Goal: Information Seeking & Learning: Check status

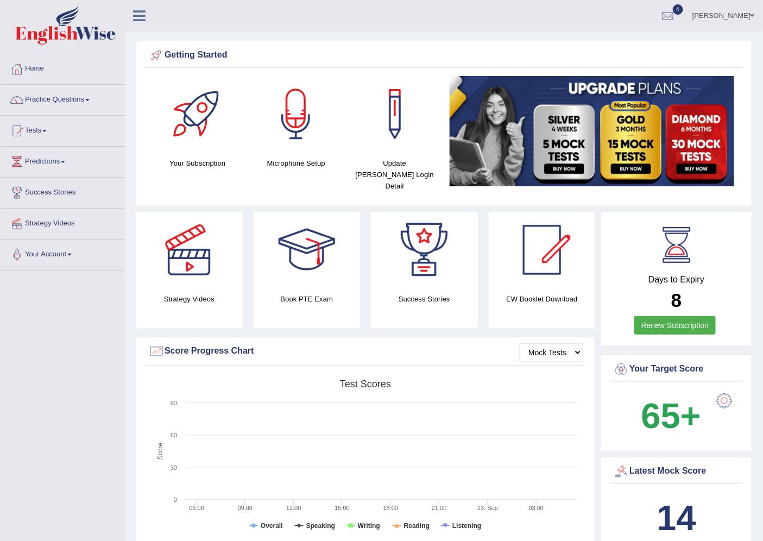
click at [740, 12] on link "Nirjala Shrestha" at bounding box center [723, 14] width 79 height 28
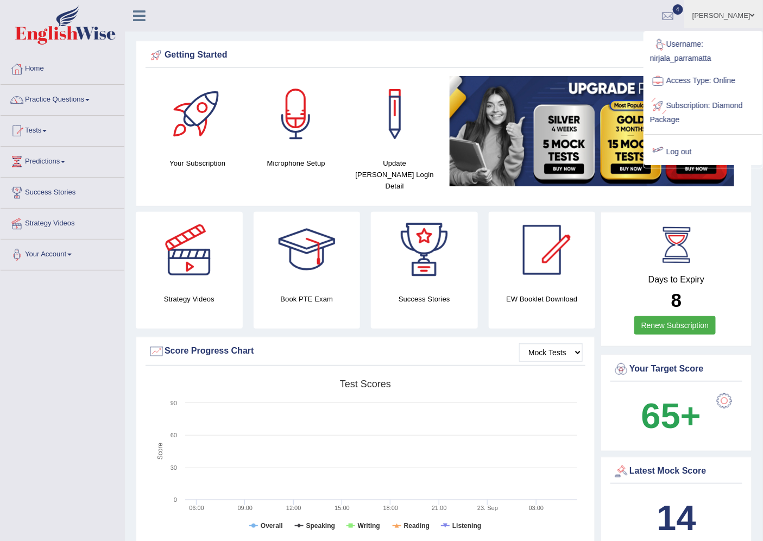
click at [715, 157] on link "Log out" at bounding box center [703, 152] width 117 height 25
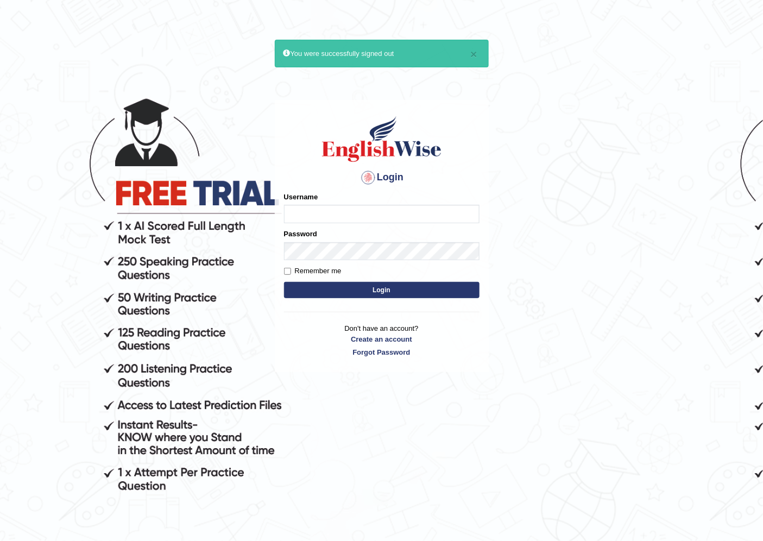
type input "nirjala_parramatta"
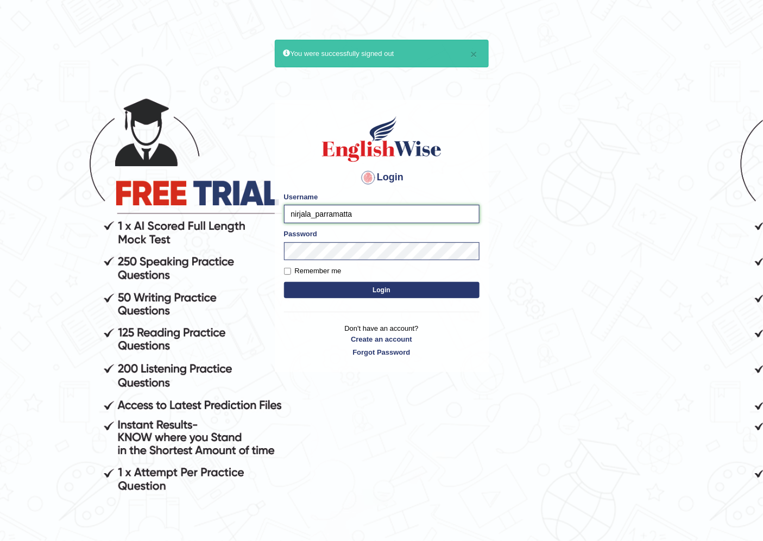
click at [354, 212] on input "nirjala_parramatta" at bounding box center [382, 214] width 196 height 18
type input "rim_parramatta"
click at [398, 292] on button "Login" at bounding box center [382, 290] width 196 height 16
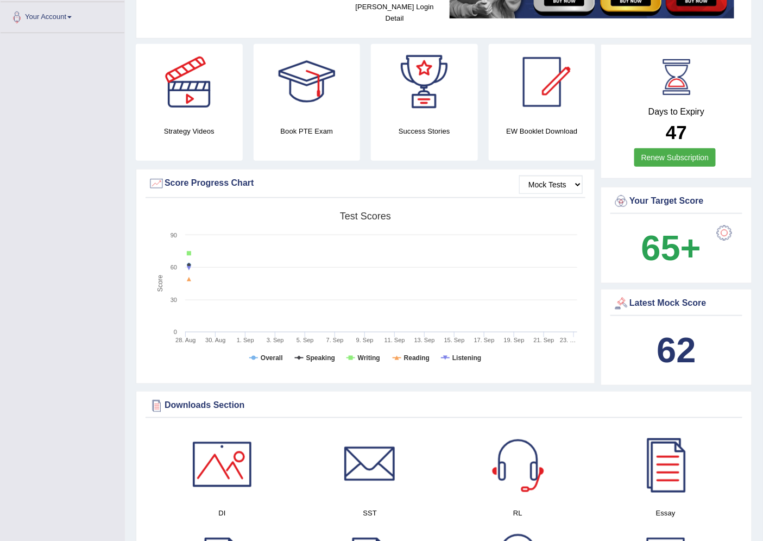
scroll to position [60, 0]
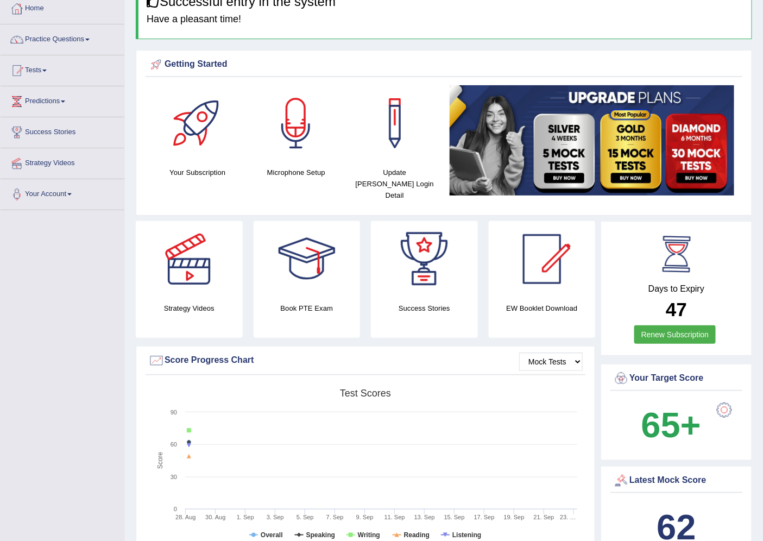
click at [683, 246] on div at bounding box center [676, 254] width 49 height 49
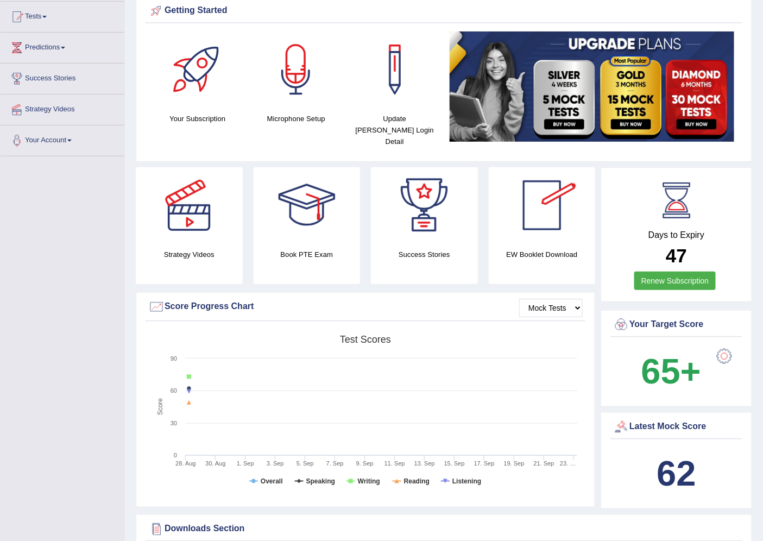
scroll to position [0, 0]
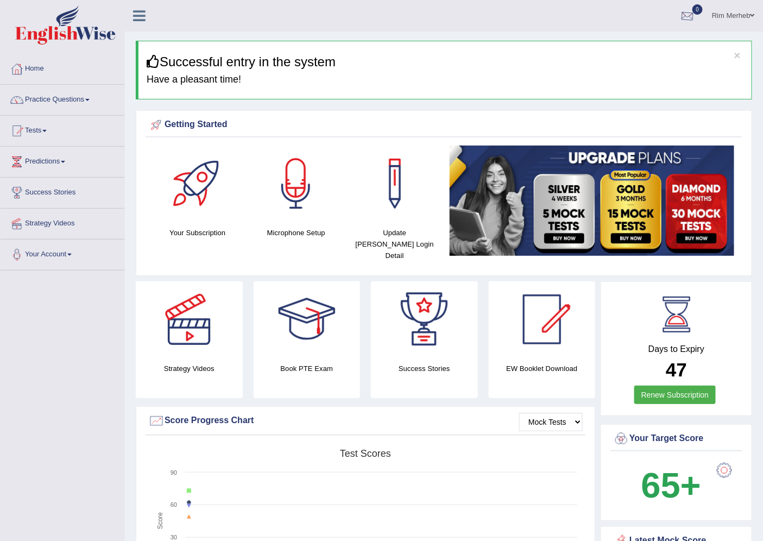
click at [688, 15] on div at bounding box center [687, 16] width 16 height 16
click at [545, 38] on li "See All Alerts" at bounding box center [622, 46] width 155 height 22
drag, startPoint x: 599, startPoint y: 23, endPoint x: 601, endPoint y: 35, distance: 12.6
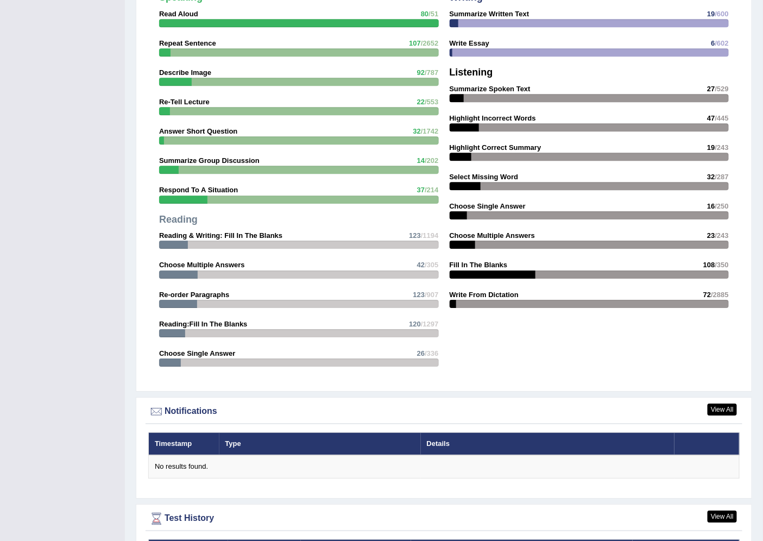
scroll to position [1121, 0]
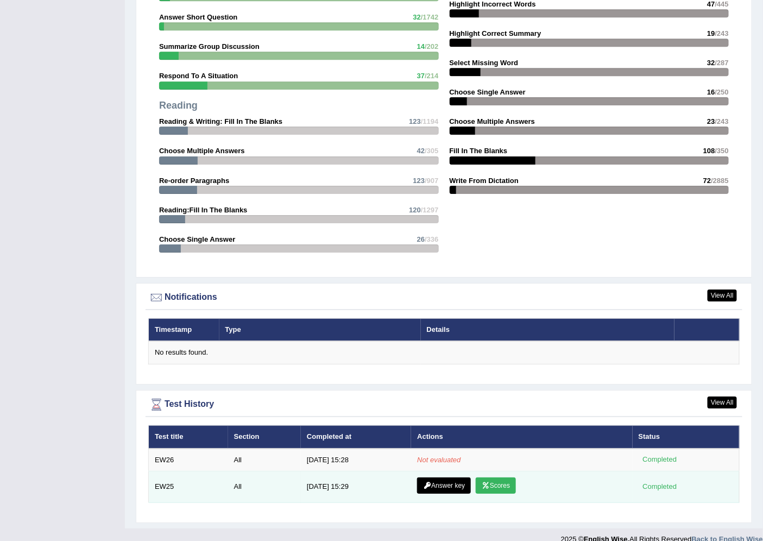
click at [486, 482] on icon at bounding box center [486, 485] width 8 height 7
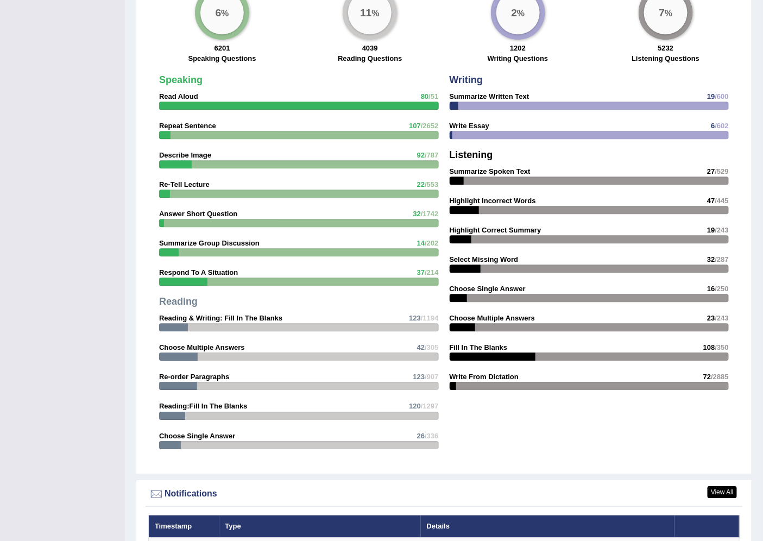
scroll to position [1051, 0]
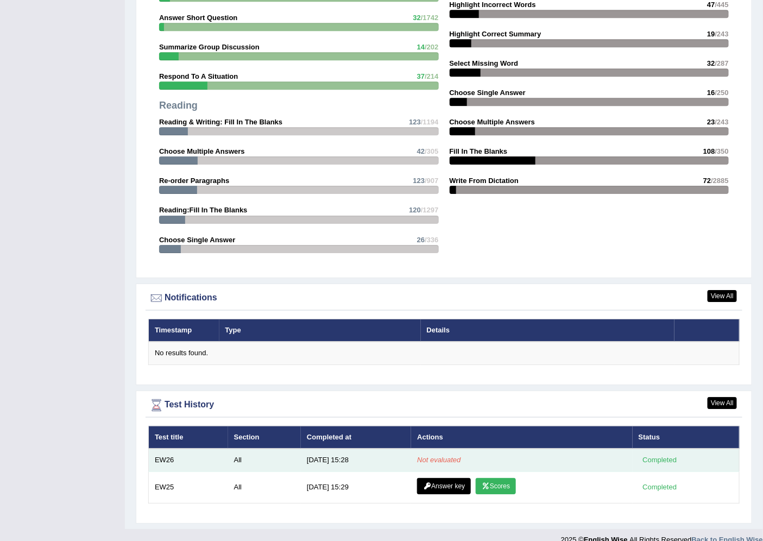
click at [417, 456] on em "Not evaluated" at bounding box center [438, 460] width 43 height 8
click at [465, 449] on td "Not evaluated" at bounding box center [521, 460] width 221 height 23
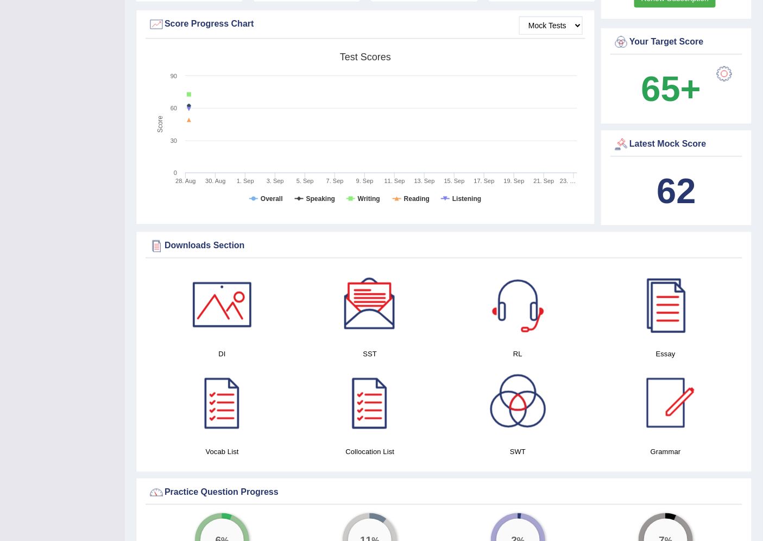
scroll to position [0, 0]
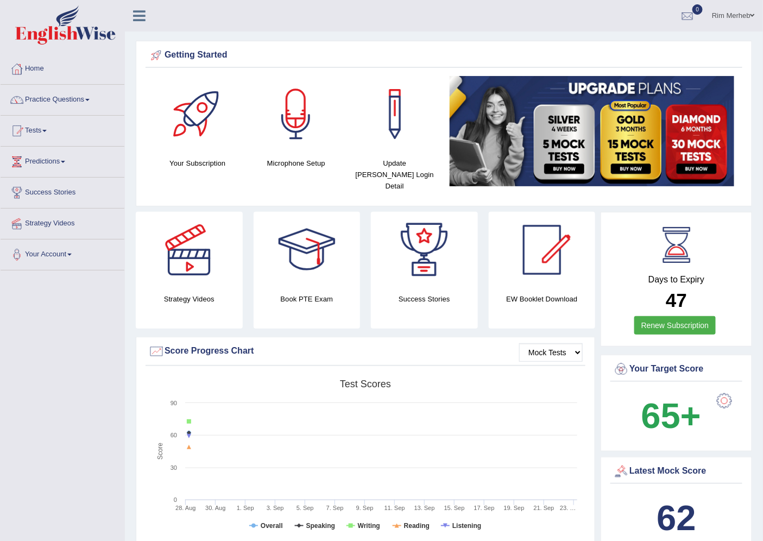
click at [745, 17] on link "Rim Merheb" at bounding box center [733, 14] width 59 height 28
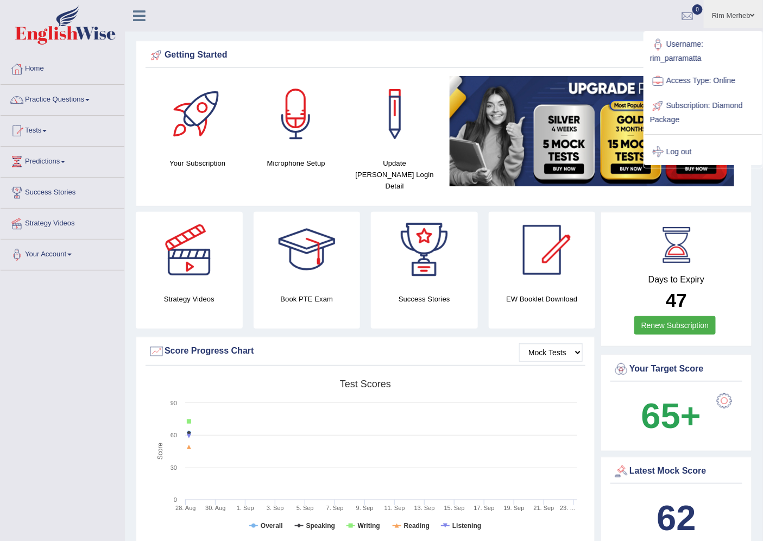
click at [686, 153] on link "Log out" at bounding box center [703, 152] width 117 height 25
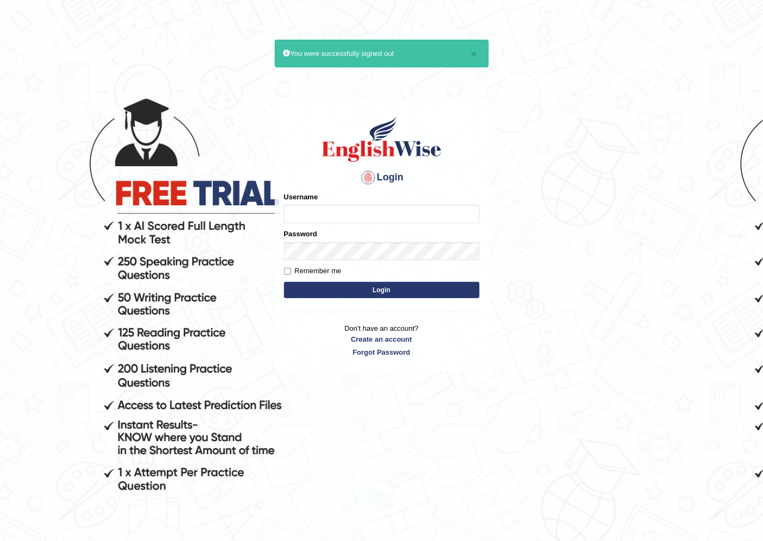
type input "nirjala_parramatta"
click at [402, 291] on button "Login" at bounding box center [382, 290] width 196 height 16
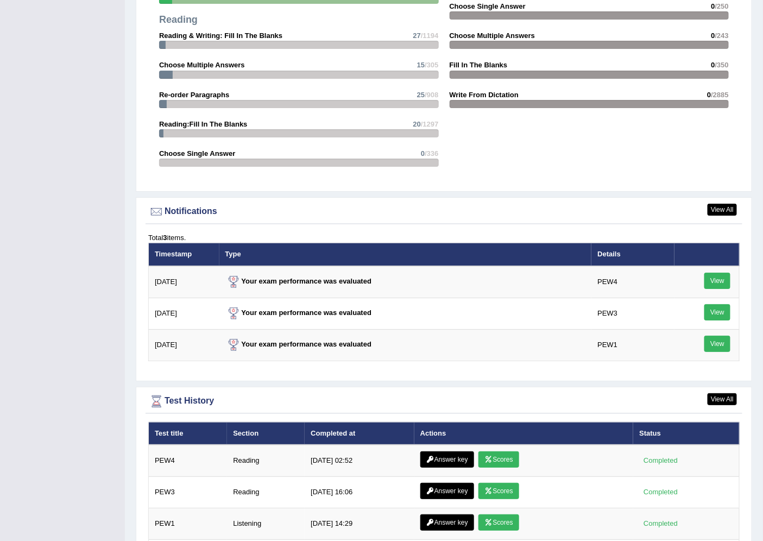
scroll to position [1276, 0]
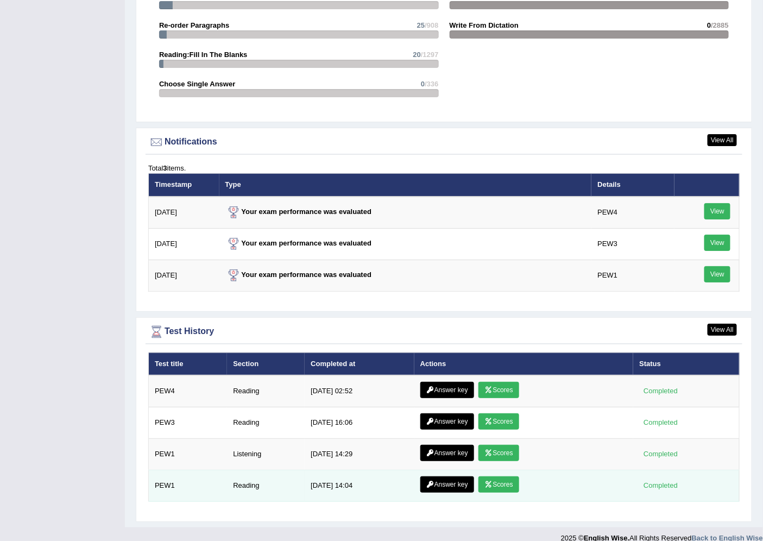
click at [495, 476] on link "Scores" at bounding box center [498, 484] width 40 height 16
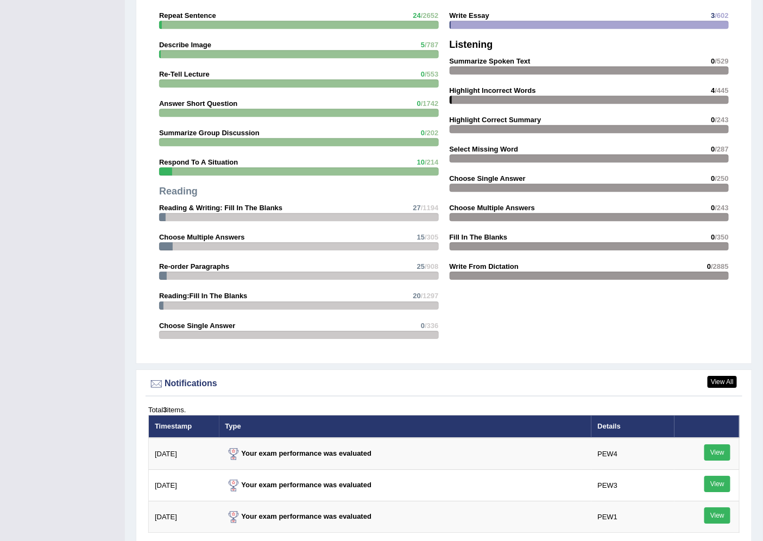
scroll to position [1206, 0]
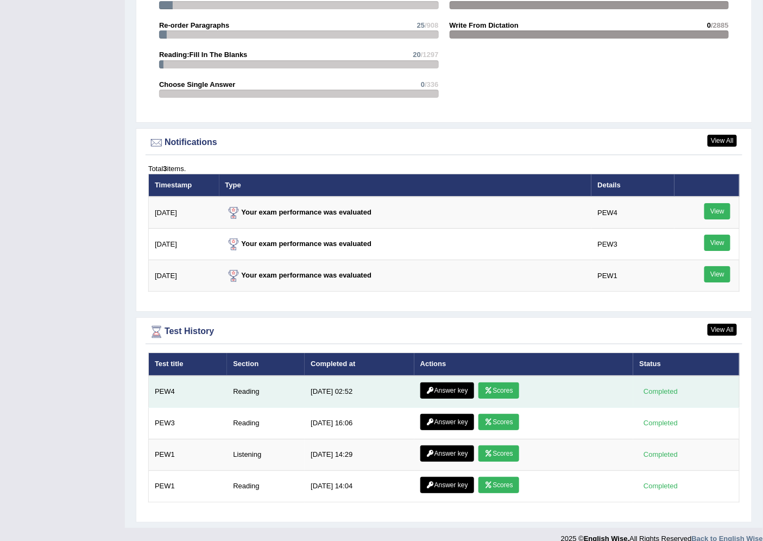
click at [495, 382] on link "Scores" at bounding box center [498, 390] width 40 height 16
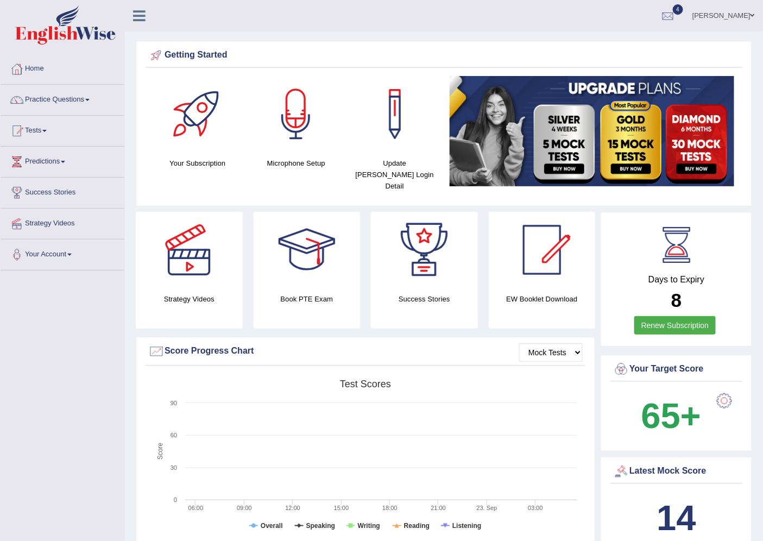
click at [725, 4] on link "Nirjala Shrestha" at bounding box center [723, 14] width 79 height 28
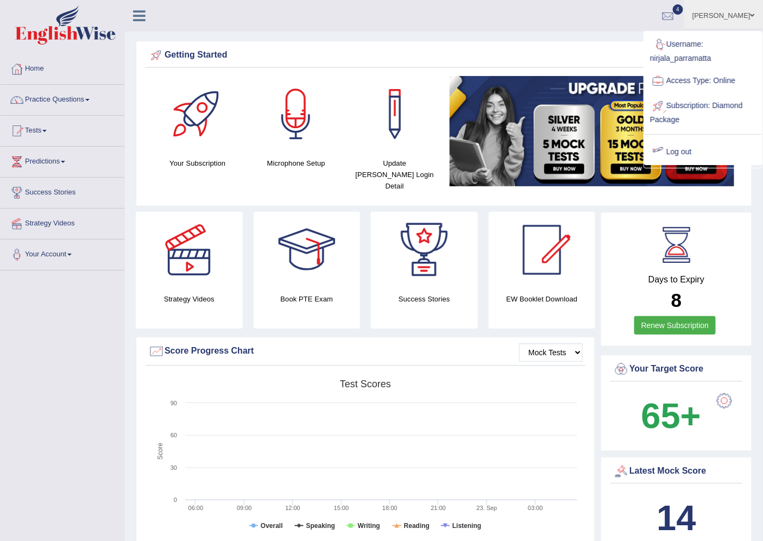
click at [676, 154] on link "Log out" at bounding box center [703, 152] width 117 height 25
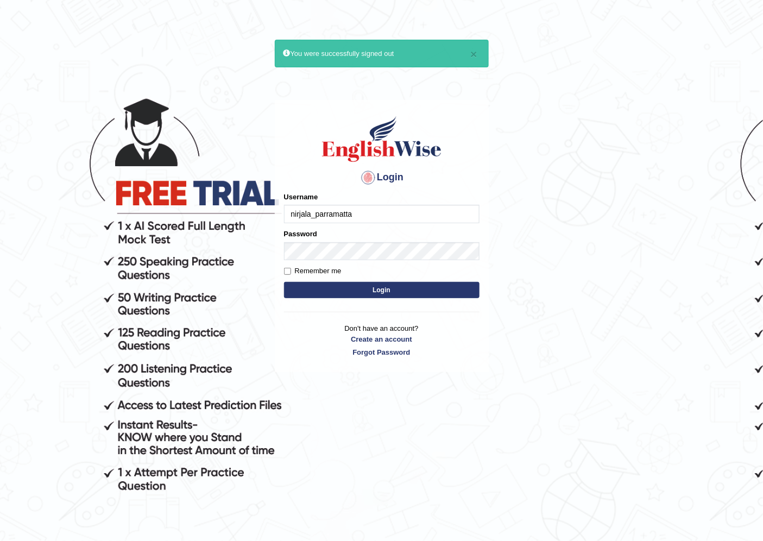
drag, startPoint x: 0, startPoint y: 0, endPoint x: 395, endPoint y: 209, distance: 446.5
click at [395, 209] on input "nirjala_parramatta" at bounding box center [382, 214] width 196 height 18
type input "charles_parramatta"
click at [399, 292] on button "Login" at bounding box center [382, 290] width 196 height 16
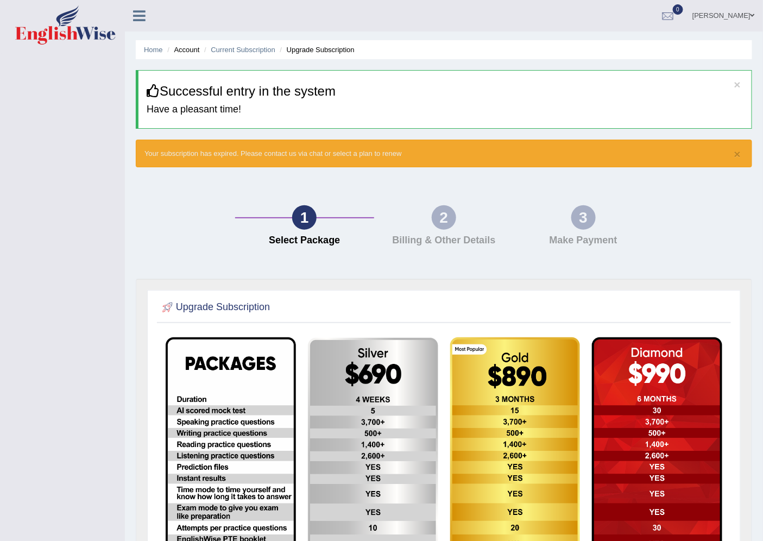
click at [724, 25] on link "Charles Obinna" at bounding box center [723, 14] width 79 height 28
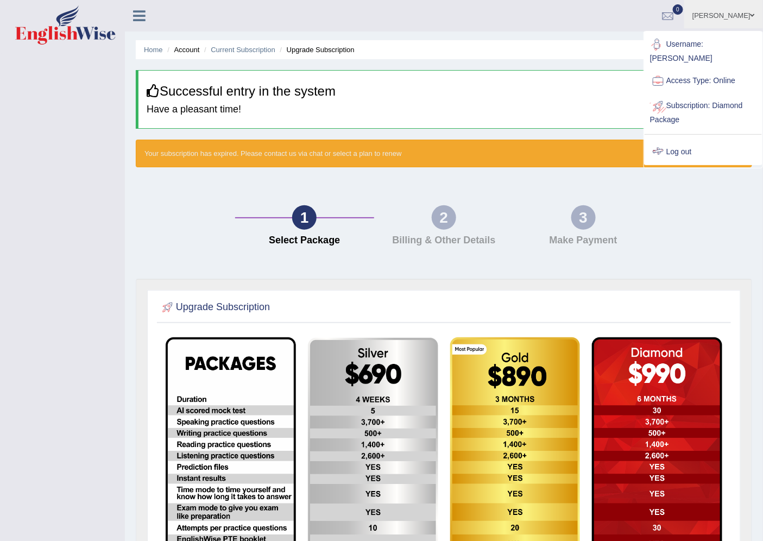
click at [654, 159] on div at bounding box center [658, 152] width 16 height 16
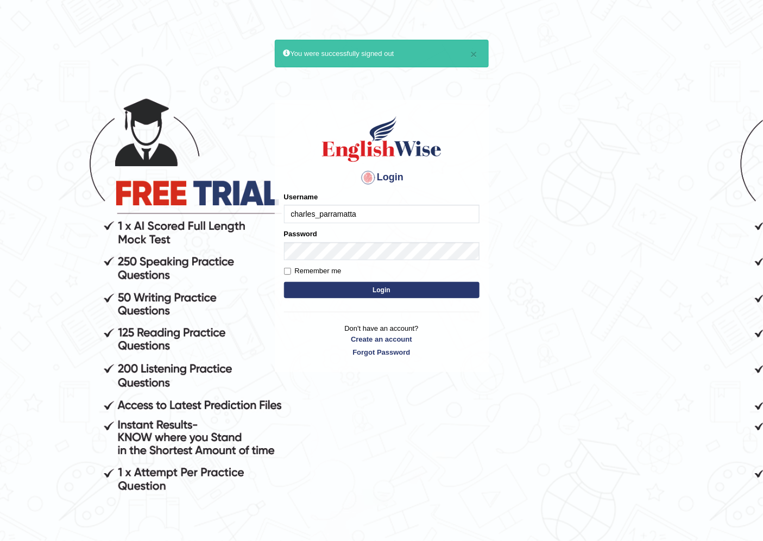
click at [367, 208] on input "charles_parramatta" at bounding box center [382, 214] width 196 height 18
type input "markjohn_parramatta"
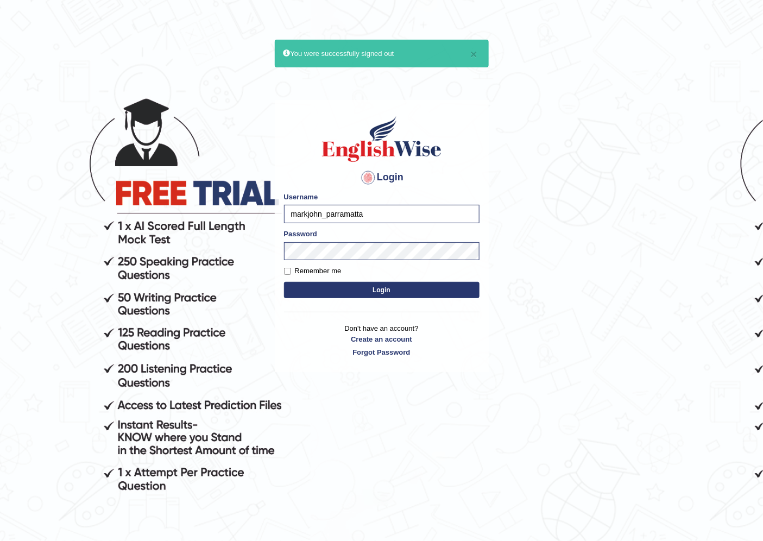
click at [373, 292] on button "Login" at bounding box center [382, 290] width 196 height 16
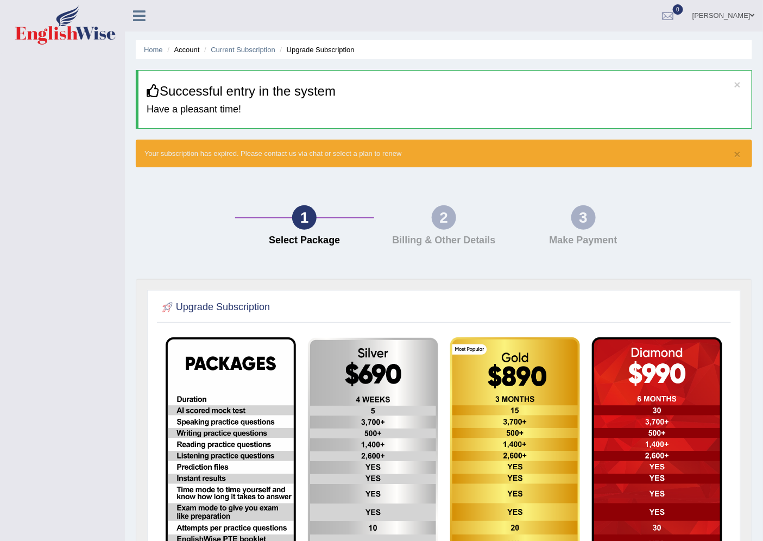
click at [723, 14] on link "[PERSON_NAME]" at bounding box center [723, 14] width 79 height 28
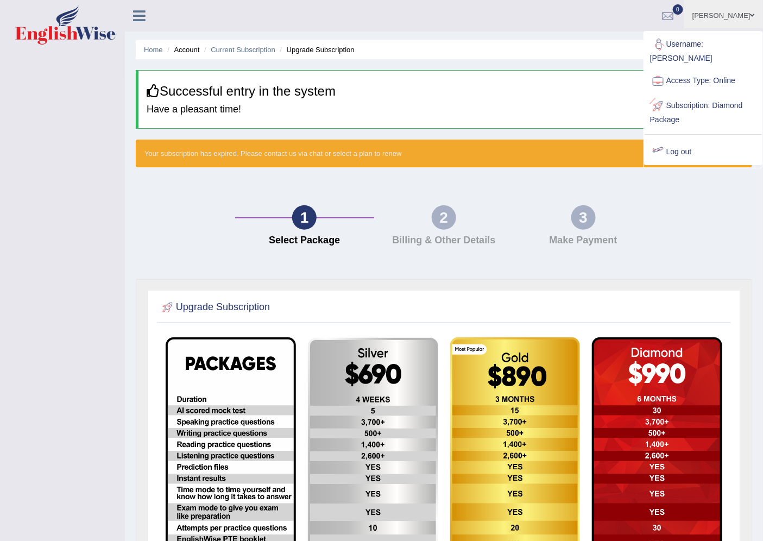
click at [677, 155] on link "Log out" at bounding box center [703, 152] width 117 height 25
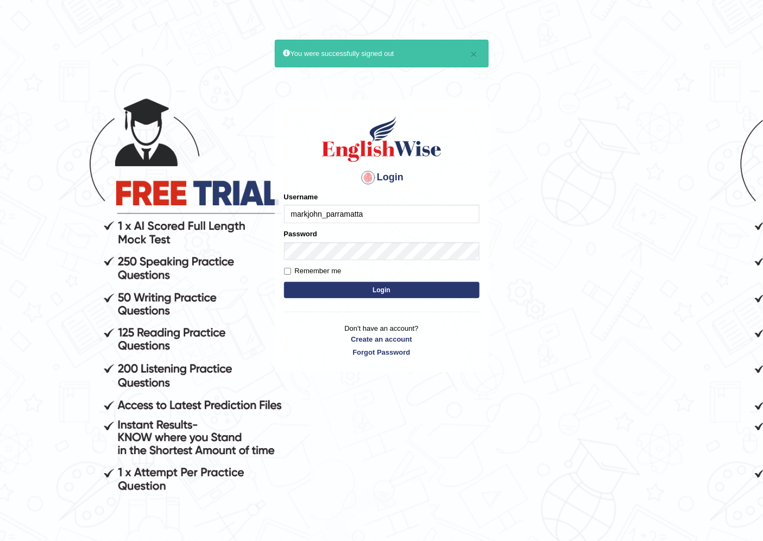
click at [361, 212] on input "markjohn_parramatta" at bounding box center [382, 214] width 196 height 18
type input "jamileh_parramatta"
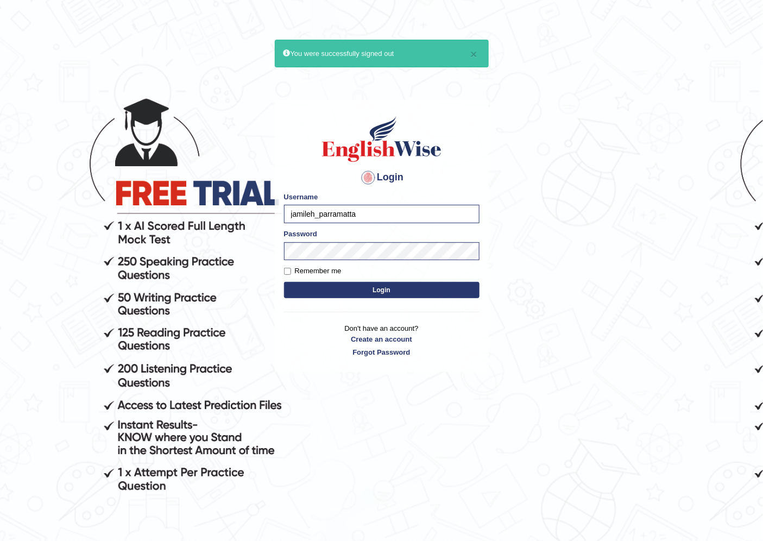
click at [465, 290] on button "Login" at bounding box center [382, 290] width 196 height 16
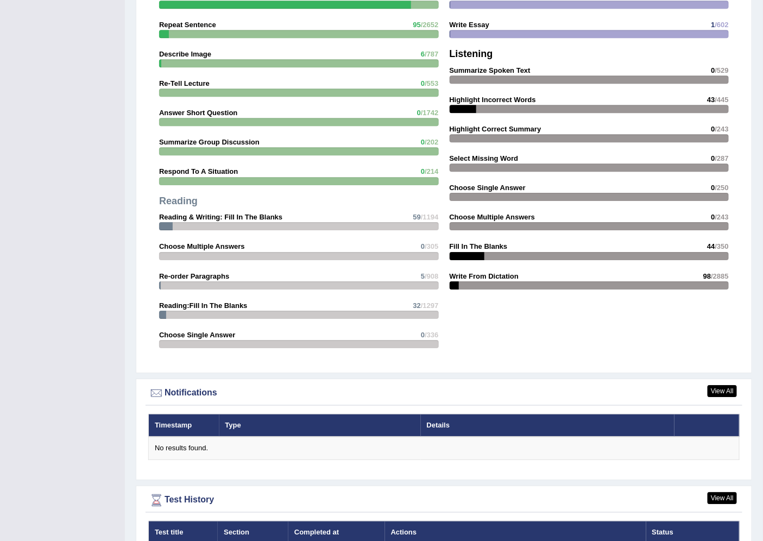
scroll to position [1320, 0]
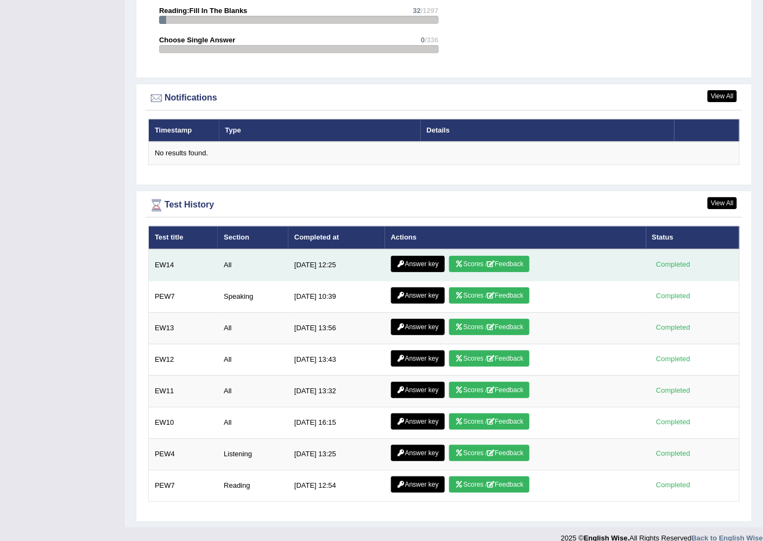
click at [457, 256] on link "Scores / Feedback" at bounding box center [489, 264] width 80 height 16
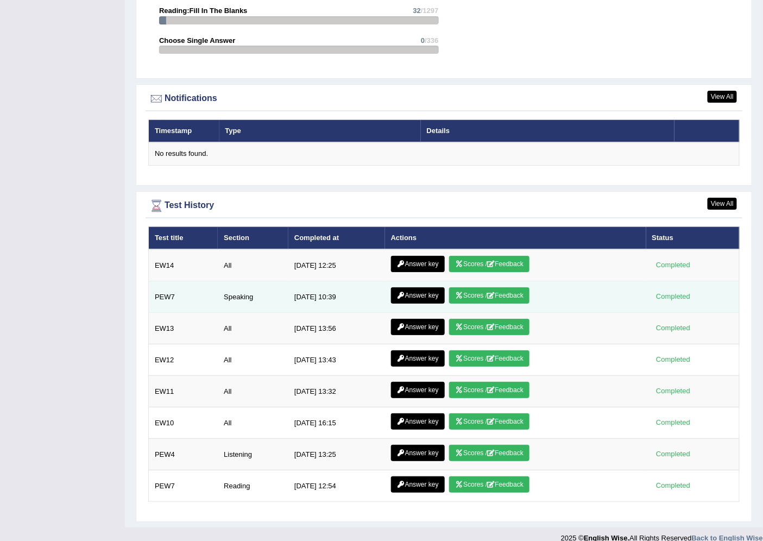
click at [478, 287] on link "Scores / Feedback" at bounding box center [489, 295] width 80 height 16
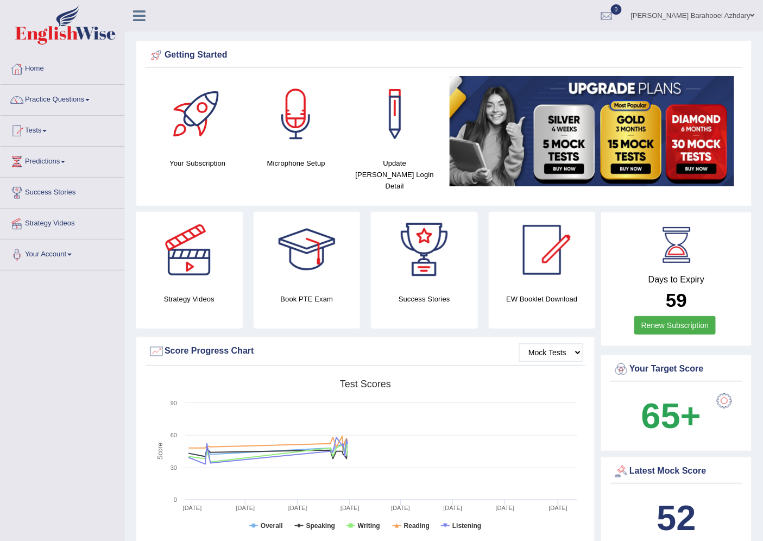
click at [711, 15] on link "[PERSON_NAME] Barahooei Azhdary" at bounding box center [693, 14] width 140 height 28
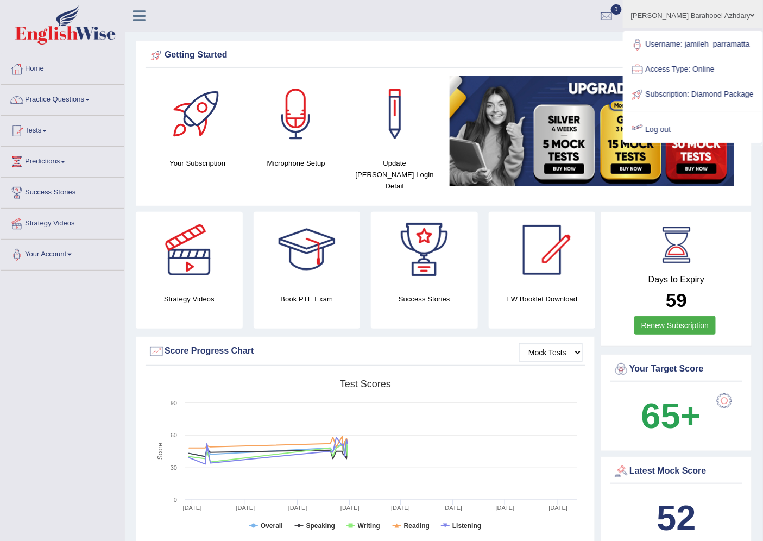
click at [689, 142] on link "Log out" at bounding box center [693, 129] width 138 height 25
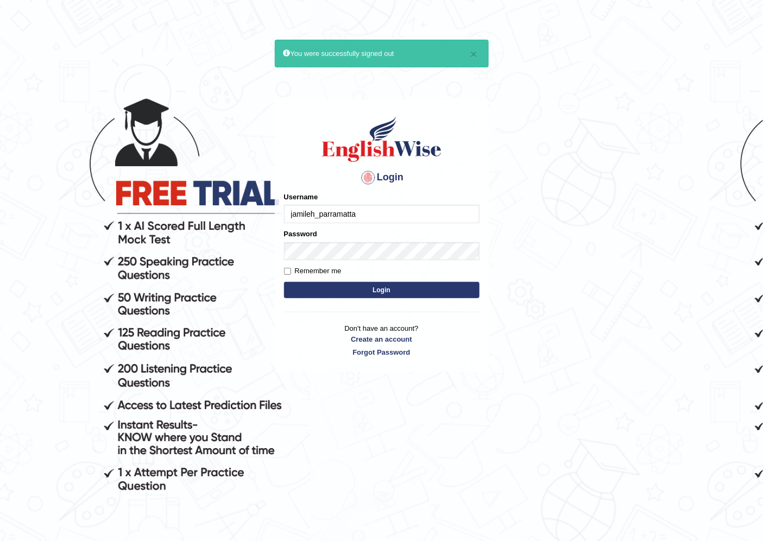
click at [432, 210] on input "jamileh_parramatta" at bounding box center [382, 214] width 196 height 18
type input "sandeepkumar_parramatta"
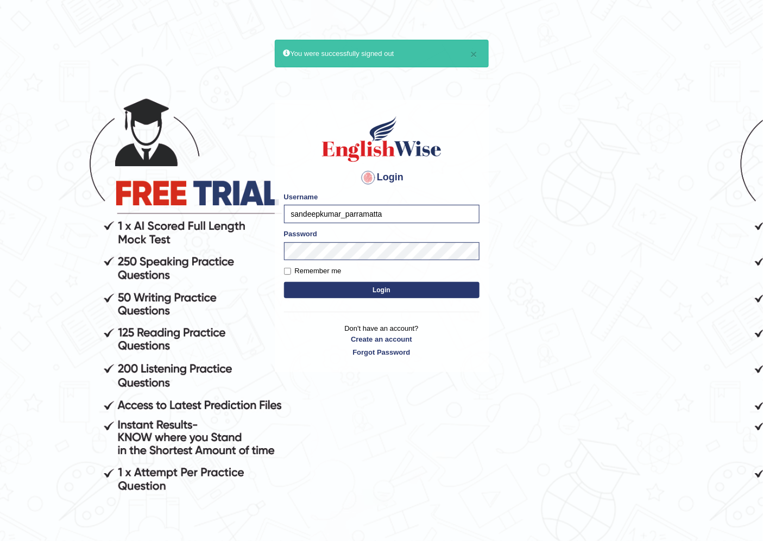
click at [412, 296] on button "Login" at bounding box center [382, 290] width 196 height 16
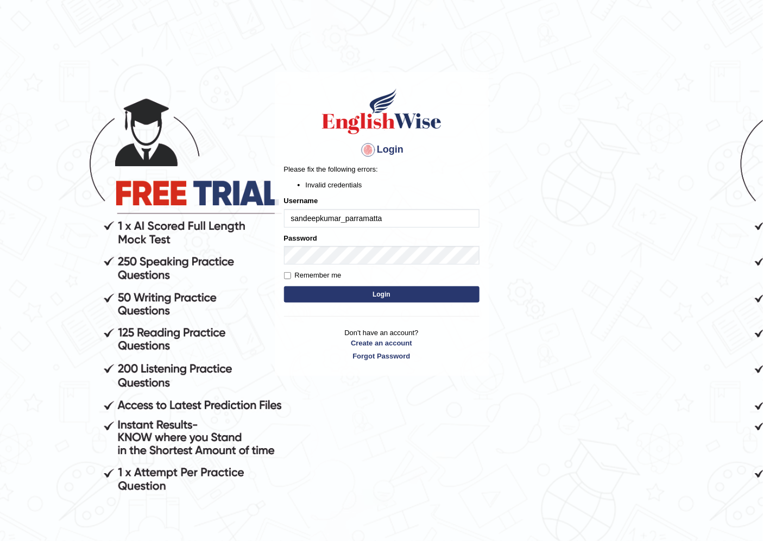
click at [504, 259] on body "Login Please fix the following errors: Invalid credentials Username sandeepkuma…" at bounding box center [381, 308] width 763 height 541
click at [444, 290] on button "Login" at bounding box center [382, 294] width 196 height 16
type input "srikanth_parramatta"
click at [409, 311] on div "Login Please fix the following errors: Invalid credentials Username [PERSON_NAM…" at bounding box center [382, 224] width 214 height 304
click at [405, 293] on button "Login" at bounding box center [382, 294] width 196 height 16
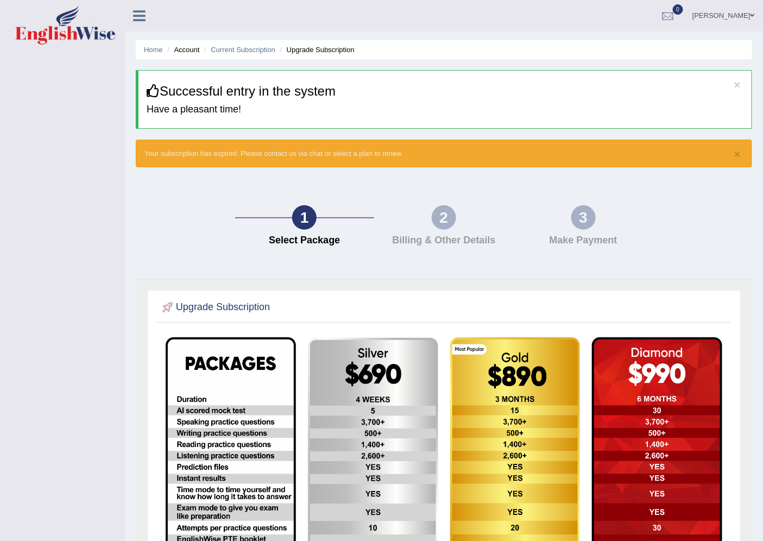
click at [735, 14] on link "Srikanth Potharaju" at bounding box center [723, 14] width 79 height 28
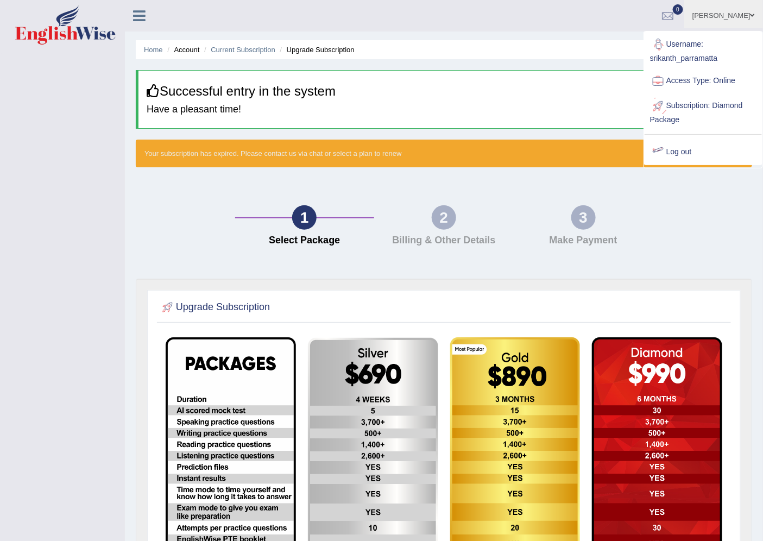
click at [671, 142] on link "Log out" at bounding box center [703, 152] width 117 height 25
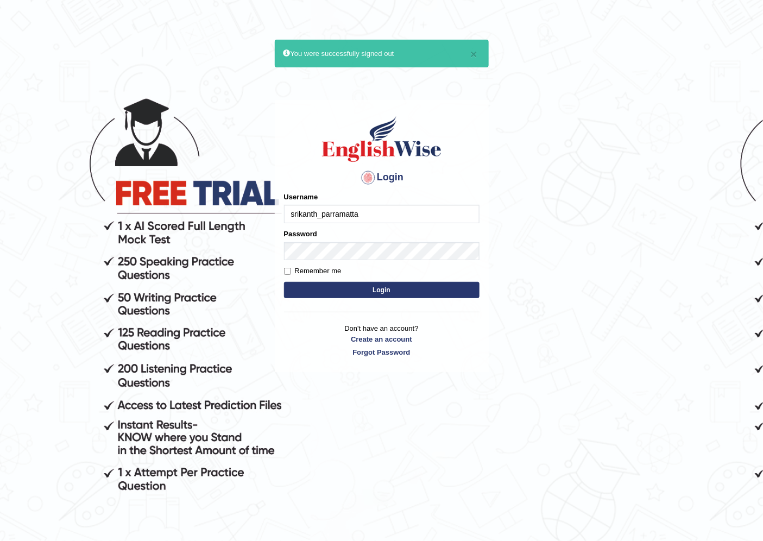
click at [394, 204] on div "Username srikanth_parramatta" at bounding box center [382, 207] width 196 height 31
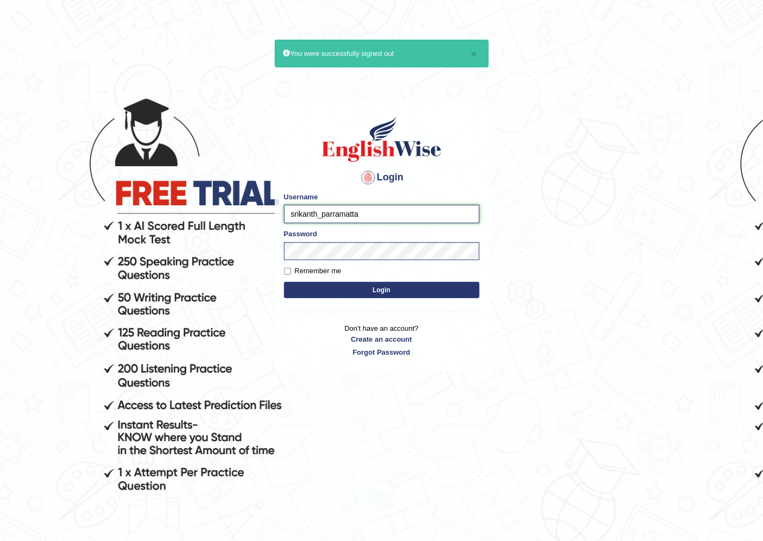
click at [401, 214] on input "srikanth_parramatta" at bounding box center [382, 214] width 196 height 18
type input "umamani_parramatta"
click at [433, 294] on button "Login" at bounding box center [382, 290] width 196 height 16
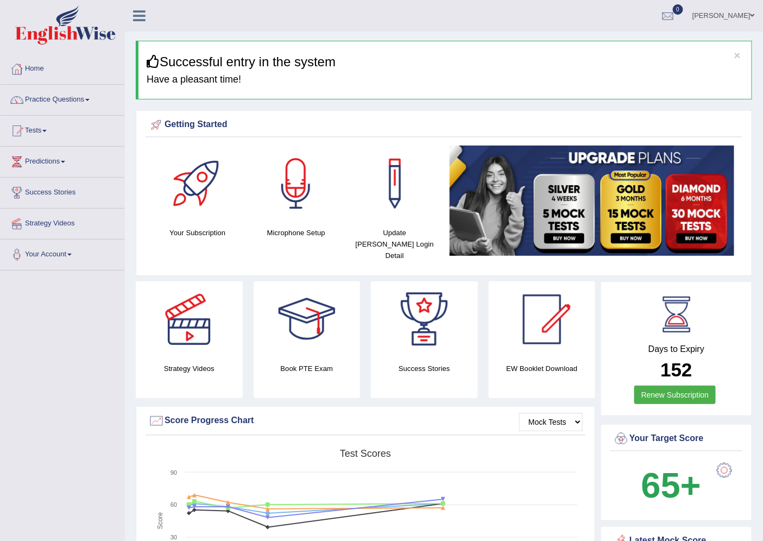
click at [741, 11] on link "[PERSON_NAME]" at bounding box center [723, 14] width 79 height 28
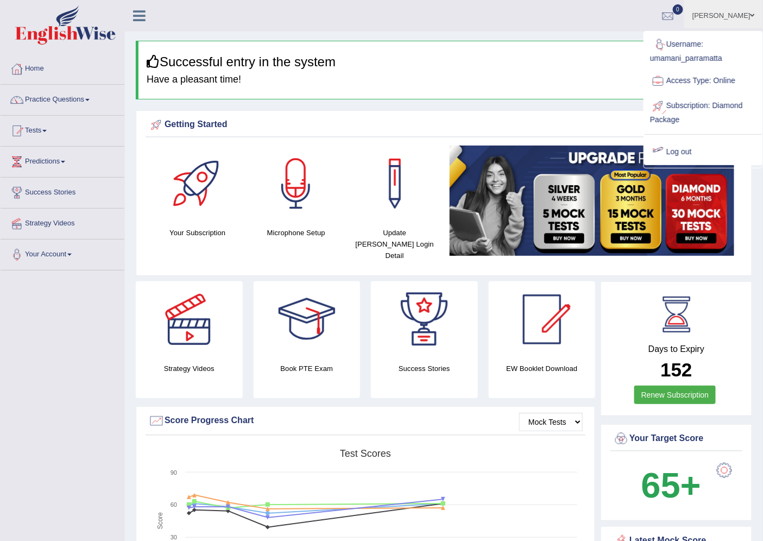
click at [666, 146] on div at bounding box center [658, 152] width 16 height 16
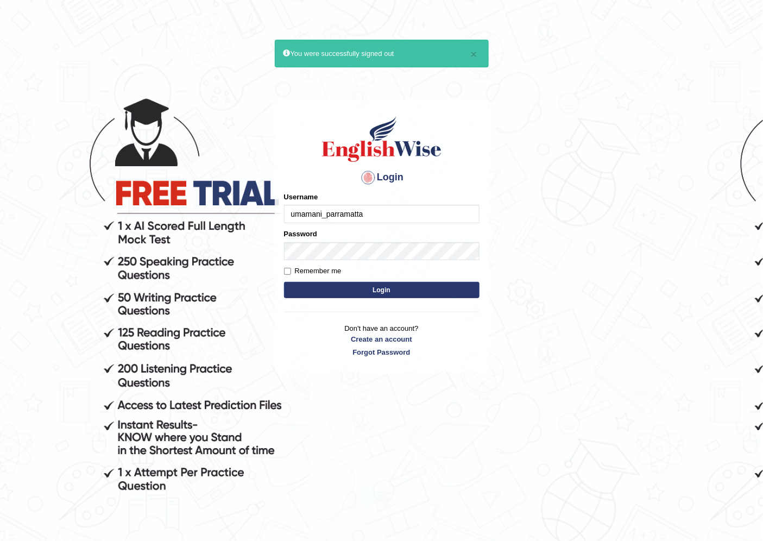
click at [431, 216] on input "umamani_parramatta" at bounding box center [382, 214] width 196 height 18
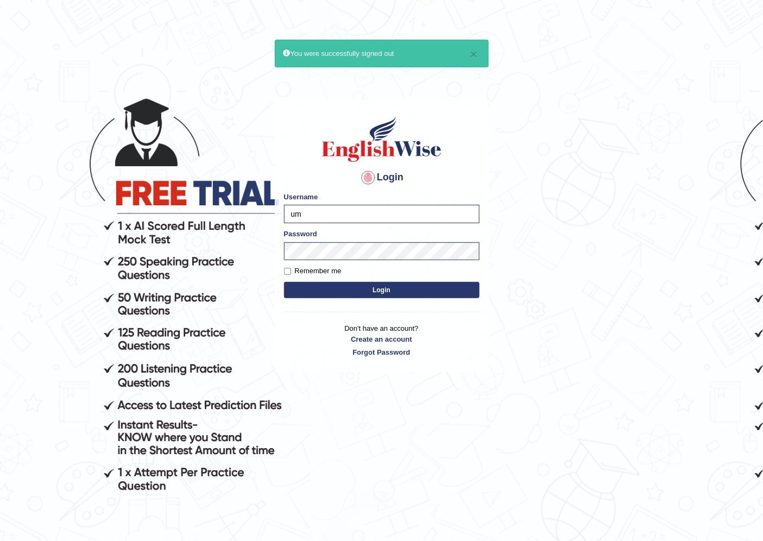
type input "u"
type input "rim_parramatta"
click at [361, 294] on button "Login" at bounding box center [382, 290] width 196 height 16
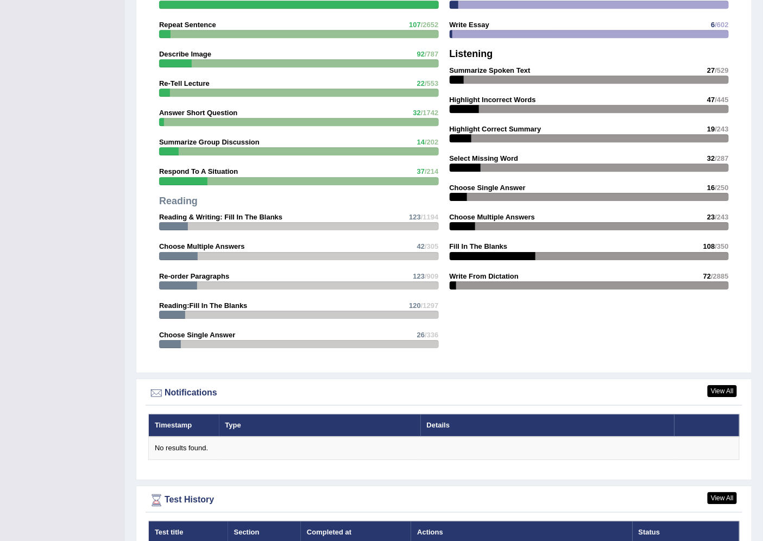
scroll to position [1121, 0]
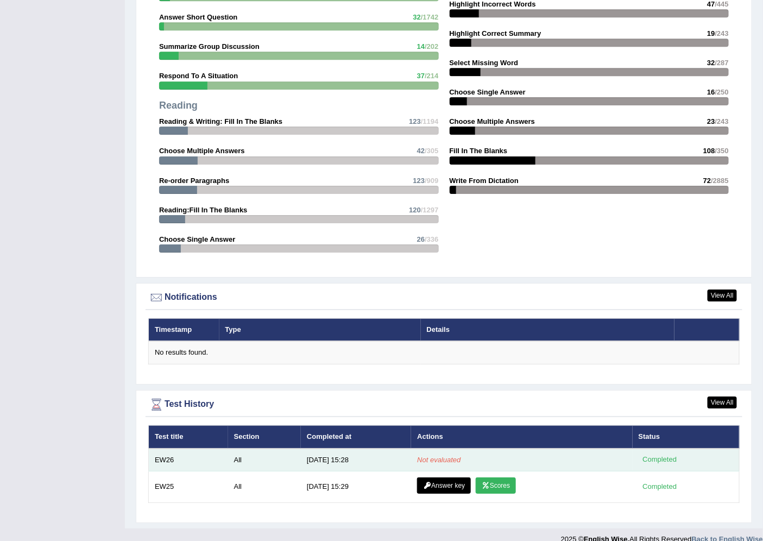
click at [514, 449] on td "Not evaluated" at bounding box center [521, 460] width 221 height 23
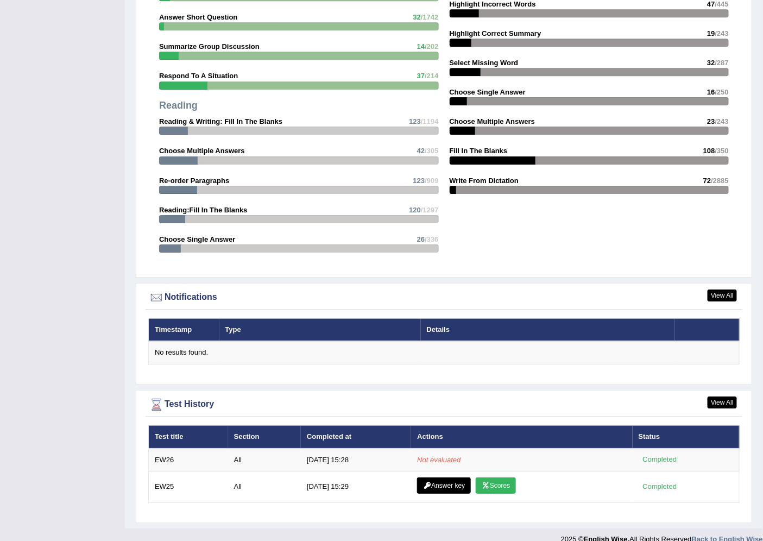
click at [319, 390] on div "View All Test History Test title Section Completed at Actions Status EW26 All 9…" at bounding box center [444, 456] width 616 height 133
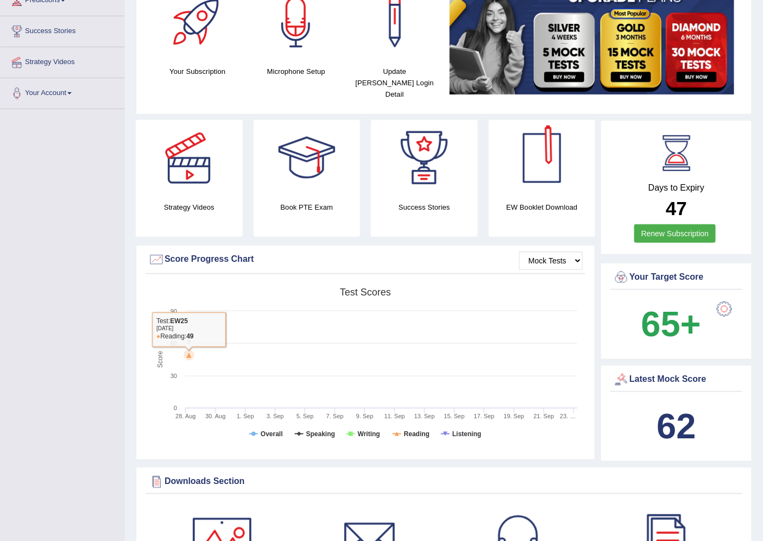
scroll to position [0, 0]
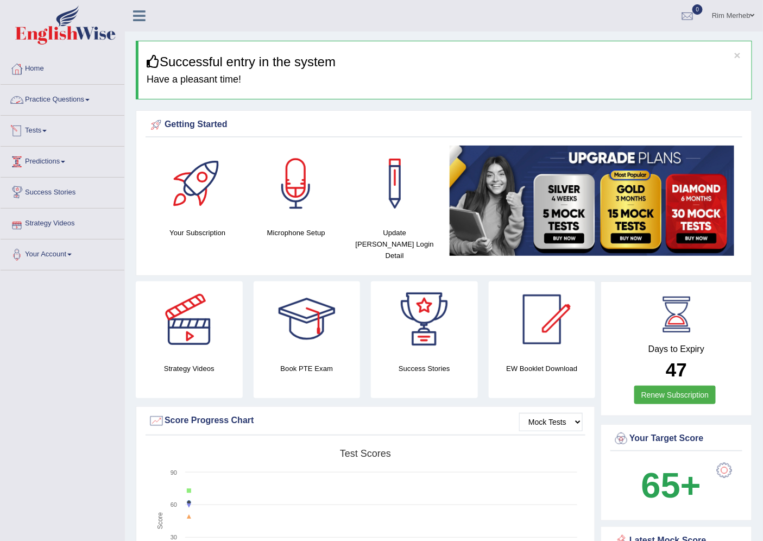
click at [47, 133] on link "Tests" at bounding box center [63, 129] width 124 height 27
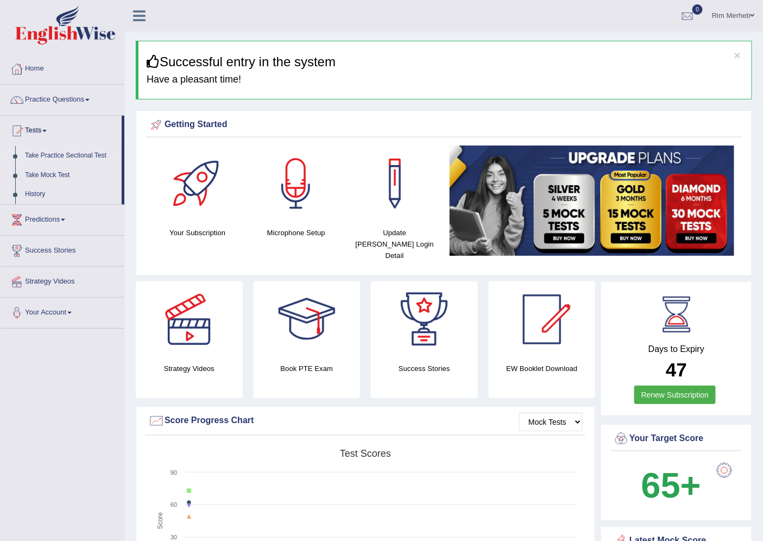
click at [29, 155] on link "Take Practice Sectional Test" at bounding box center [71, 156] width 102 height 20
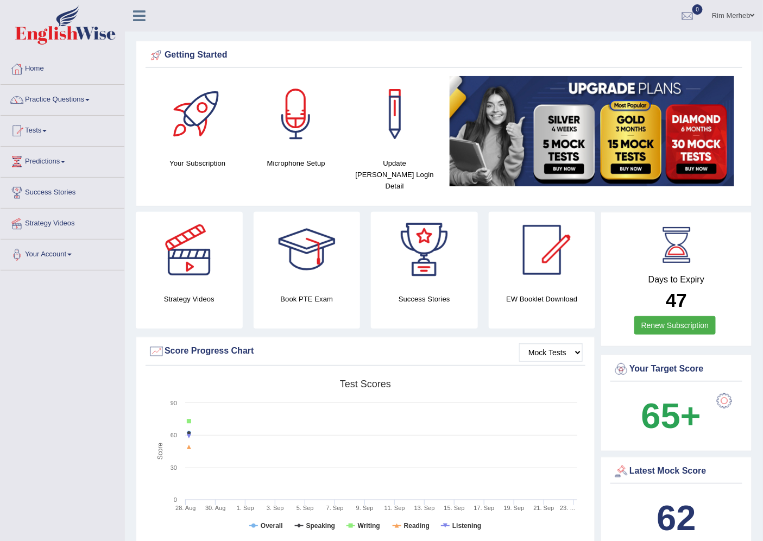
click at [431, 20] on ul "Rim Merheb Toggle navigation Username: rim_parramatta Access Type: Online Subsc…" at bounding box center [540, 15] width 447 height 31
click at [727, 9] on link "Rim Merheb" at bounding box center [733, 14] width 59 height 28
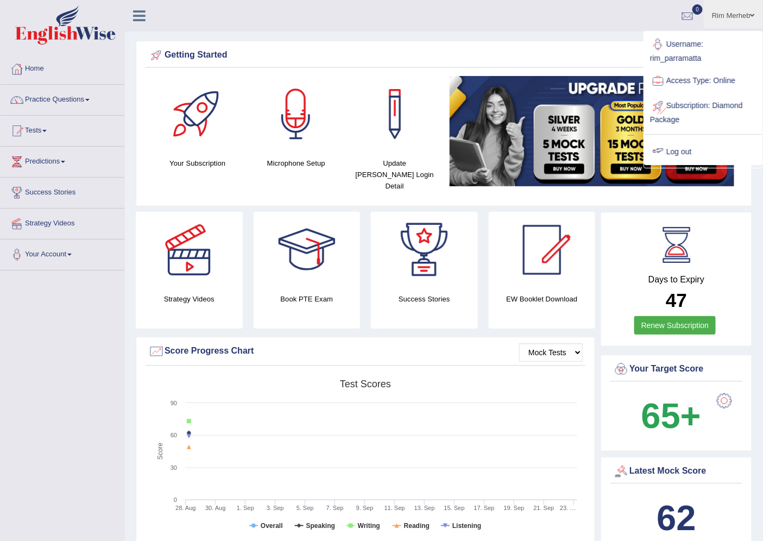
click at [715, 145] on link "Log out" at bounding box center [703, 152] width 117 height 25
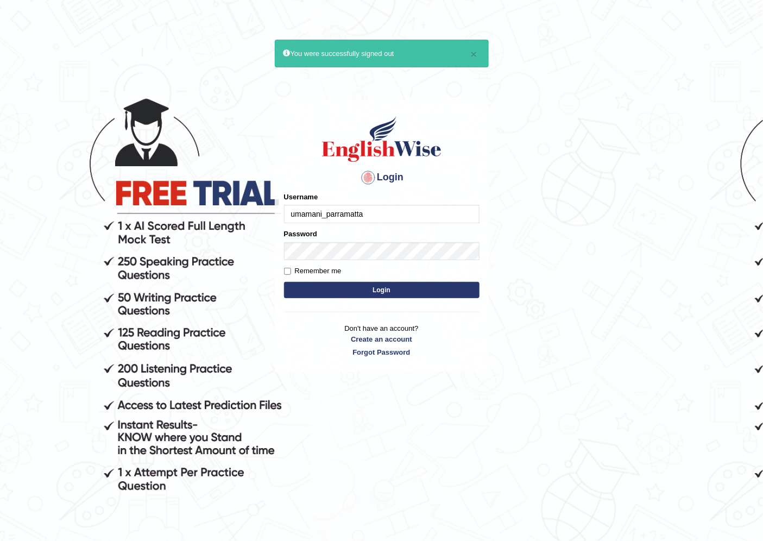
click at [419, 223] on input "umamani_parramatta" at bounding box center [382, 214] width 196 height 18
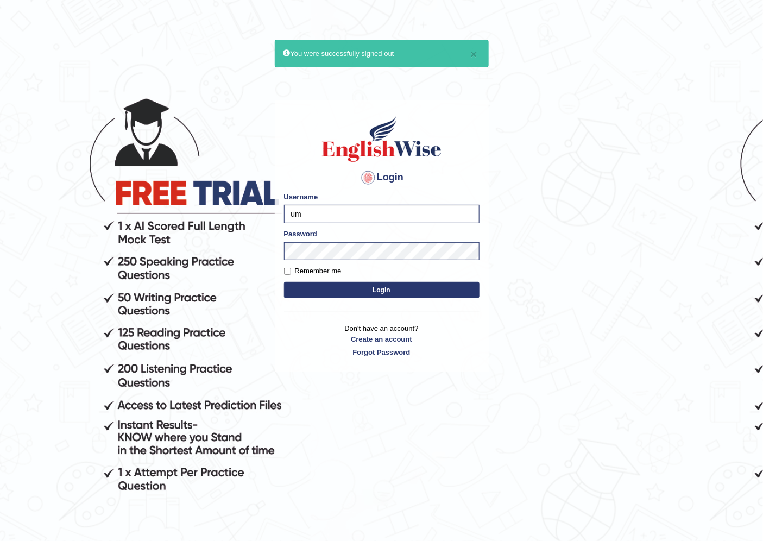
type input "u"
type input "rim_parramatta"
click at [376, 290] on button "Login" at bounding box center [382, 290] width 196 height 16
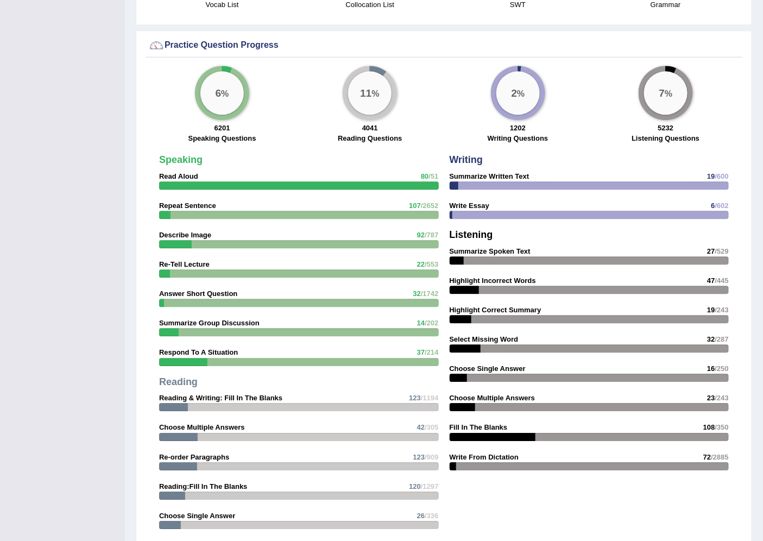
scroll to position [1121, 0]
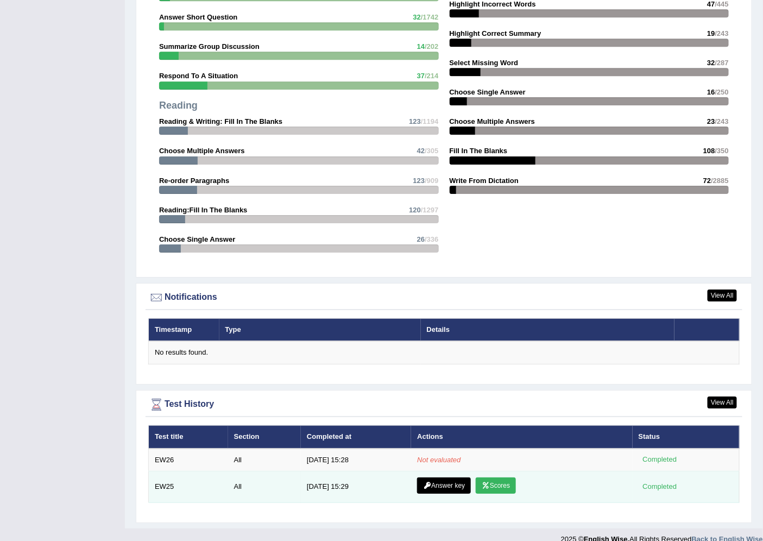
click at [513, 477] on link "Scores" at bounding box center [496, 485] width 40 height 16
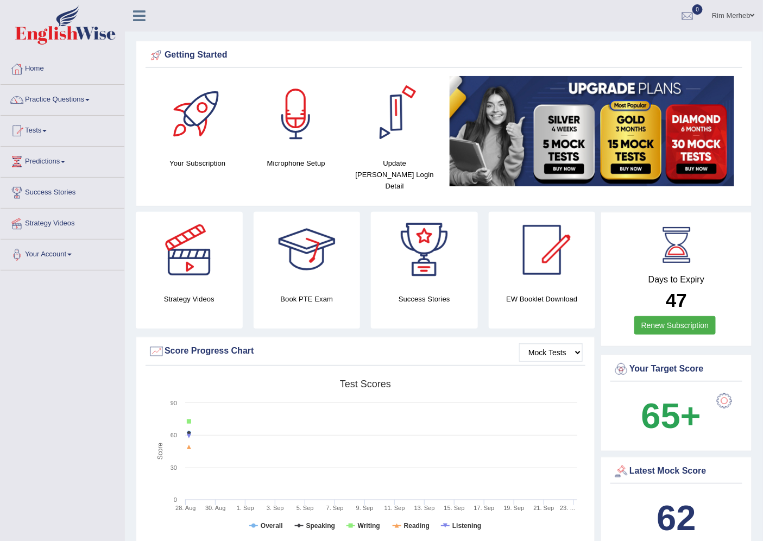
click at [747, 20] on link "Rim Merheb" at bounding box center [733, 14] width 59 height 28
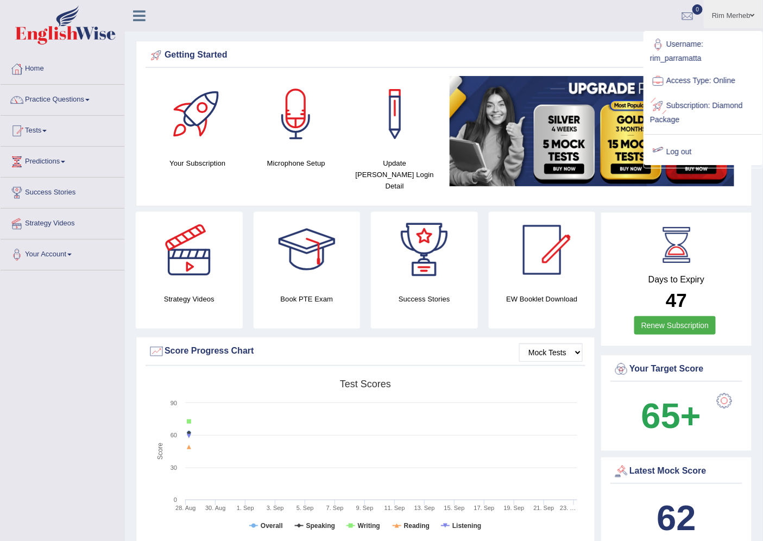
click at [659, 155] on div at bounding box center [658, 152] width 16 height 16
